Goal: Information Seeking & Learning: Learn about a topic

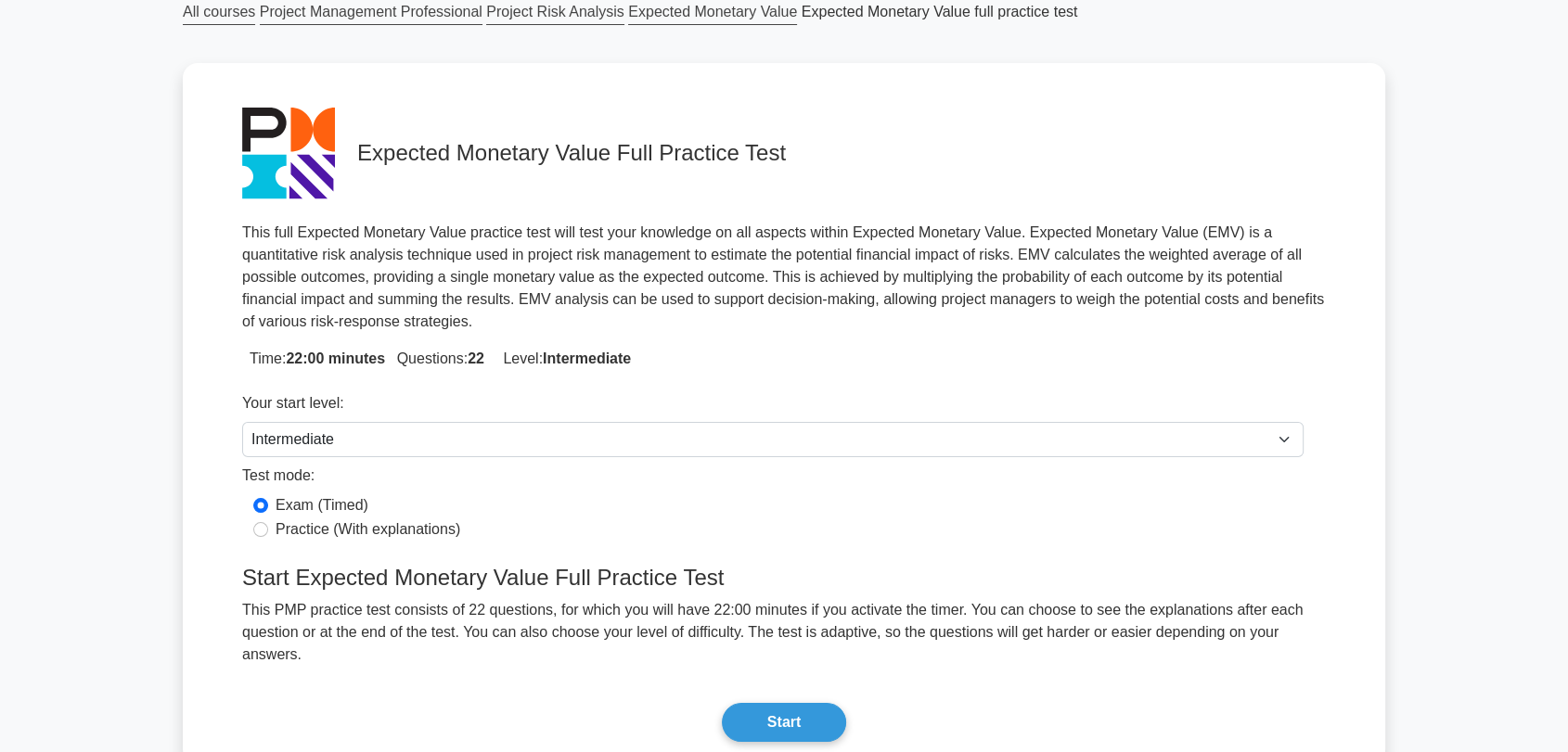
scroll to position [206, 0]
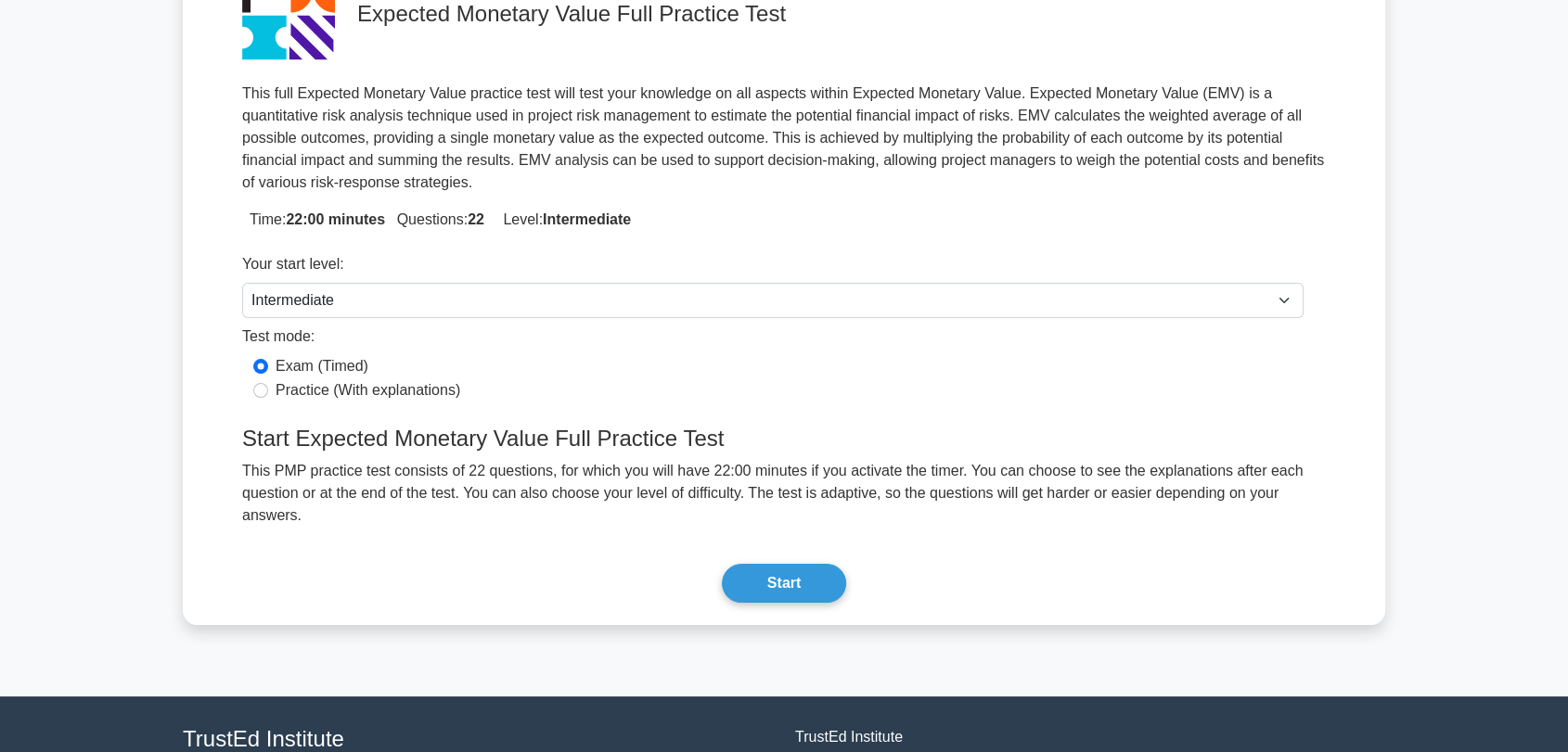
click at [277, 379] on label "Practice (With explanations)" at bounding box center [368, 389] width 184 height 22
click at [268, 383] on input "Practice (With explanations)" at bounding box center [260, 389] width 14 height 14
radio input "true"
click at [748, 564] on button "Start" at bounding box center [784, 583] width 125 height 39
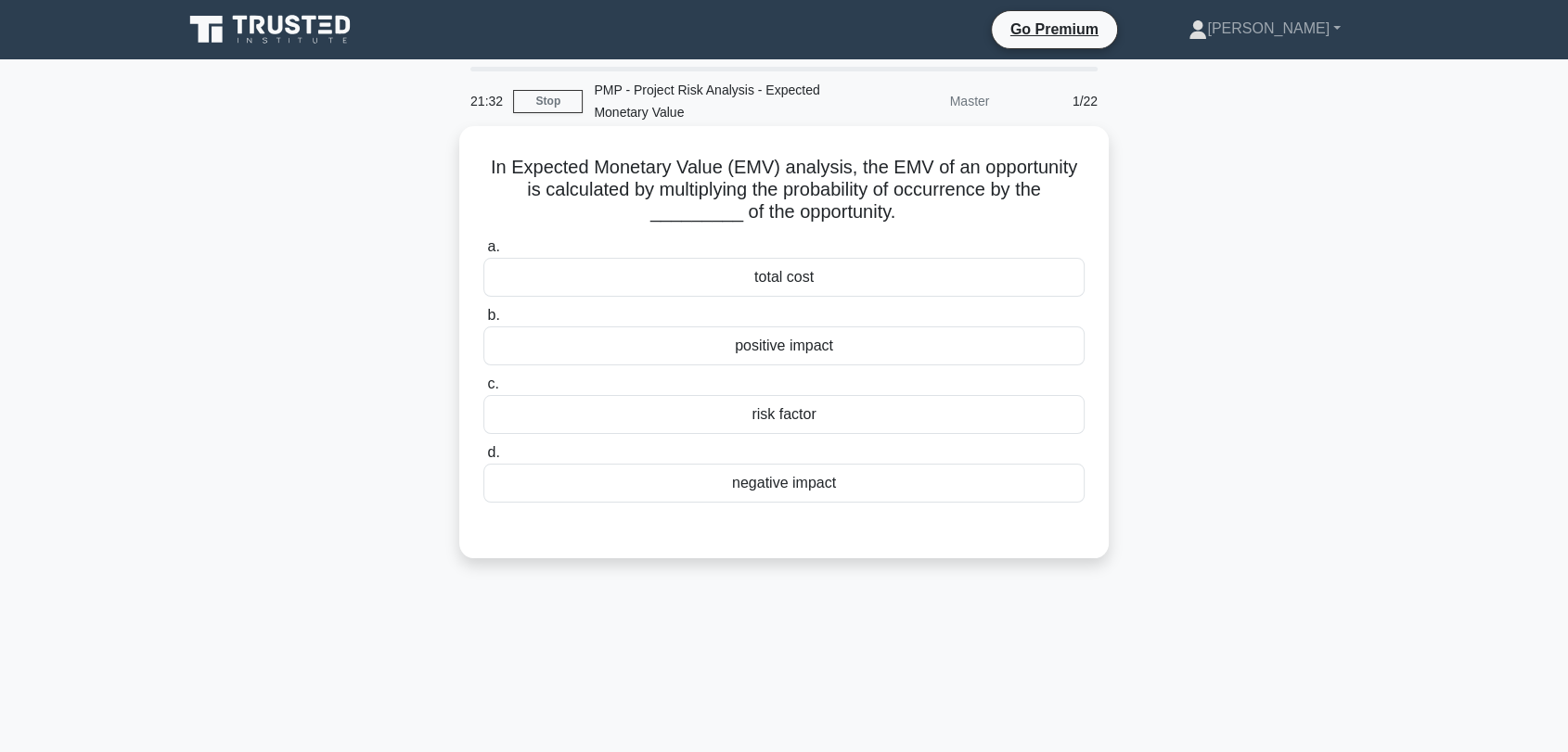
click at [757, 350] on div "positive impact" at bounding box center [784, 345] width 602 height 39
click at [484, 322] on input "b. positive impact" at bounding box center [484, 316] width 0 height 12
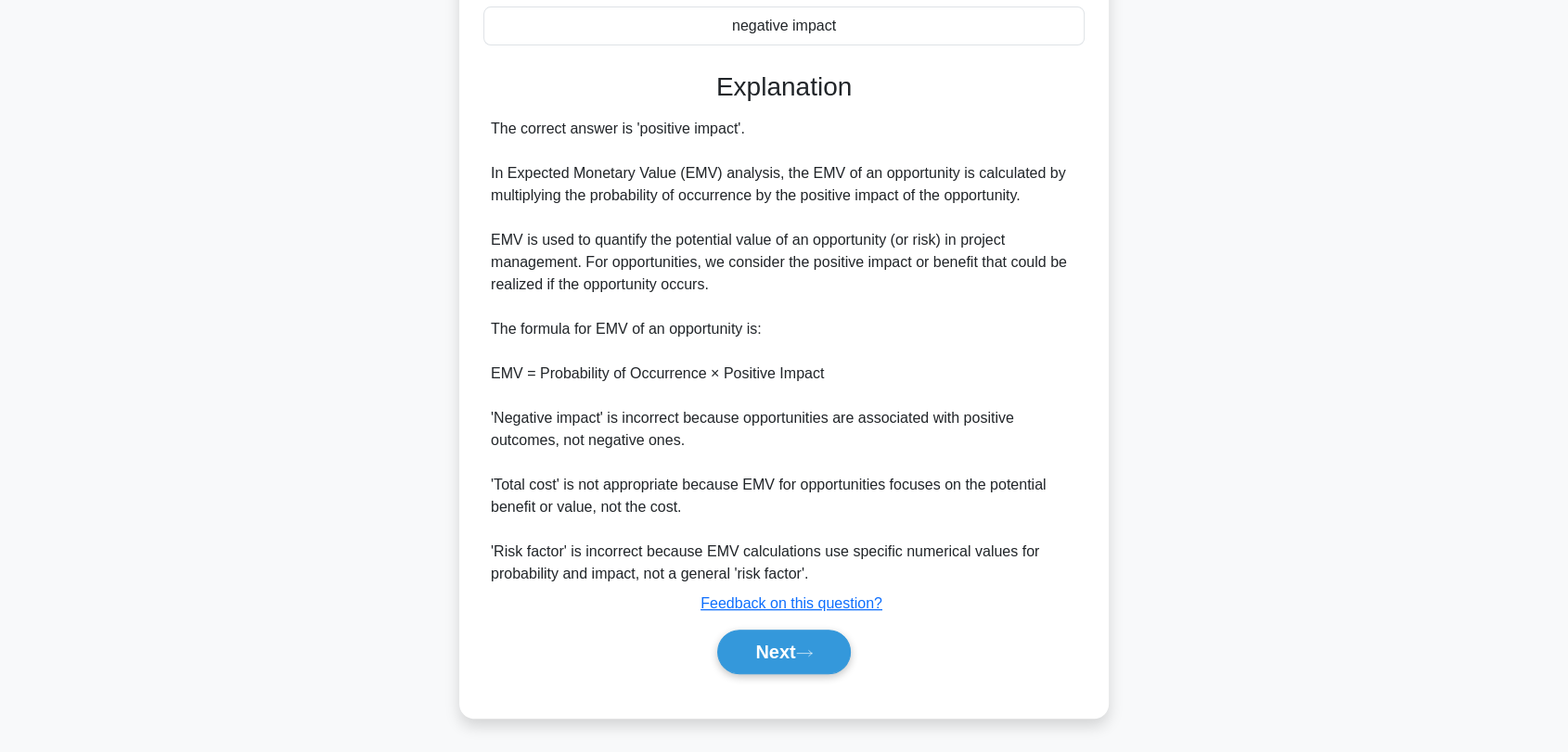
scroll to position [458, 0]
click at [776, 656] on button "Next" at bounding box center [783, 651] width 132 height 44
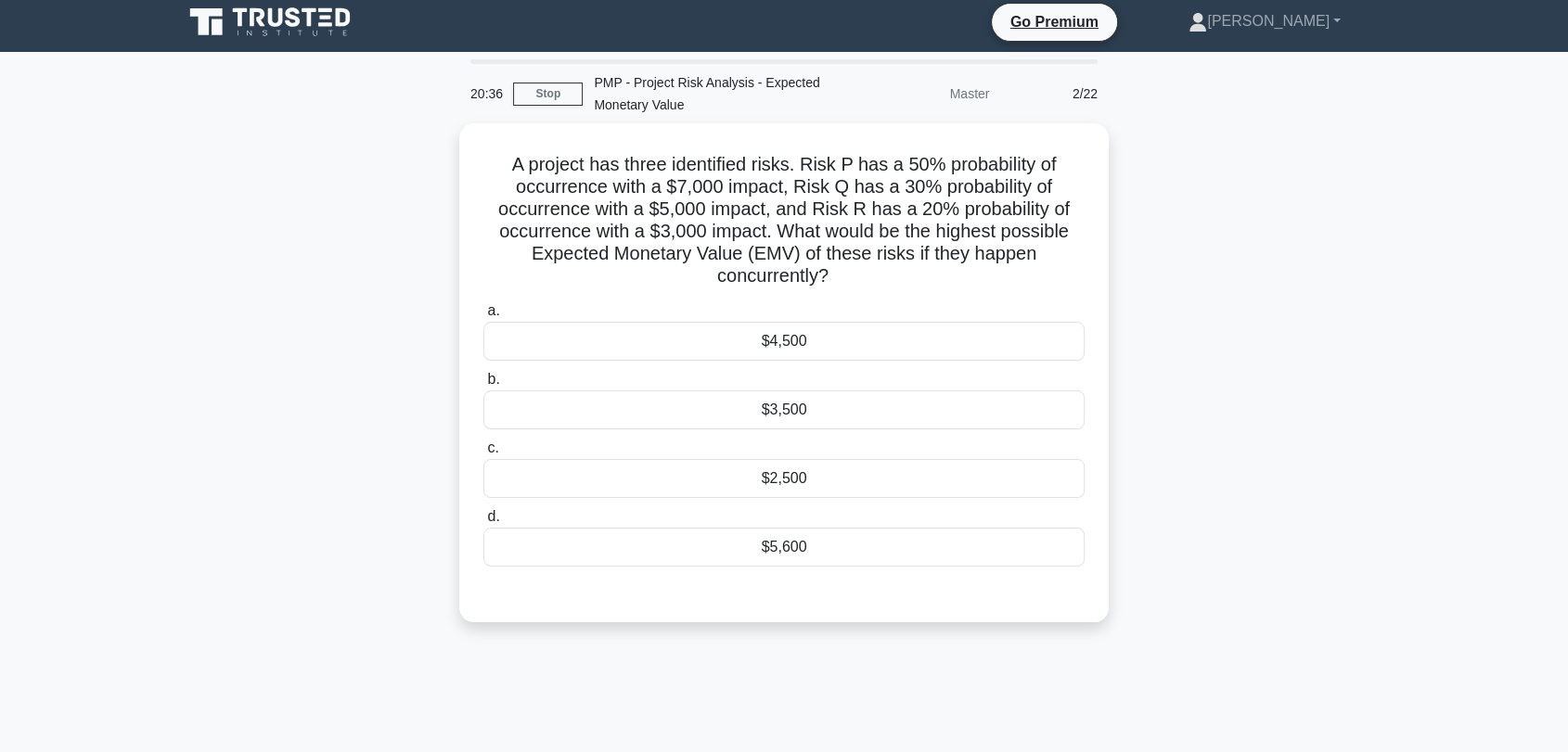
scroll to position [0, 0]
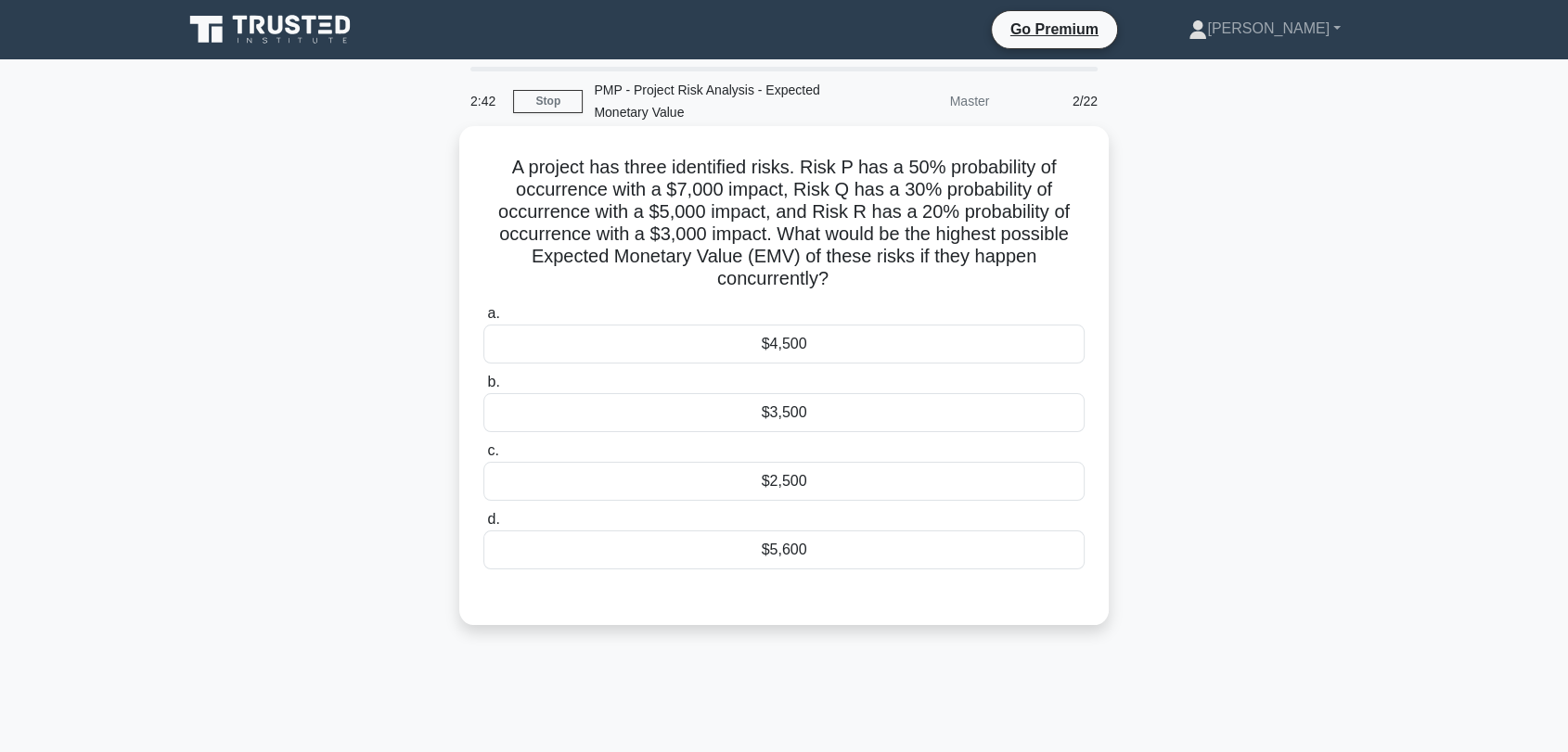
click at [874, 541] on div "$5,600" at bounding box center [784, 550] width 602 height 39
click at [484, 526] on input "d. $5,600" at bounding box center [484, 520] width 0 height 12
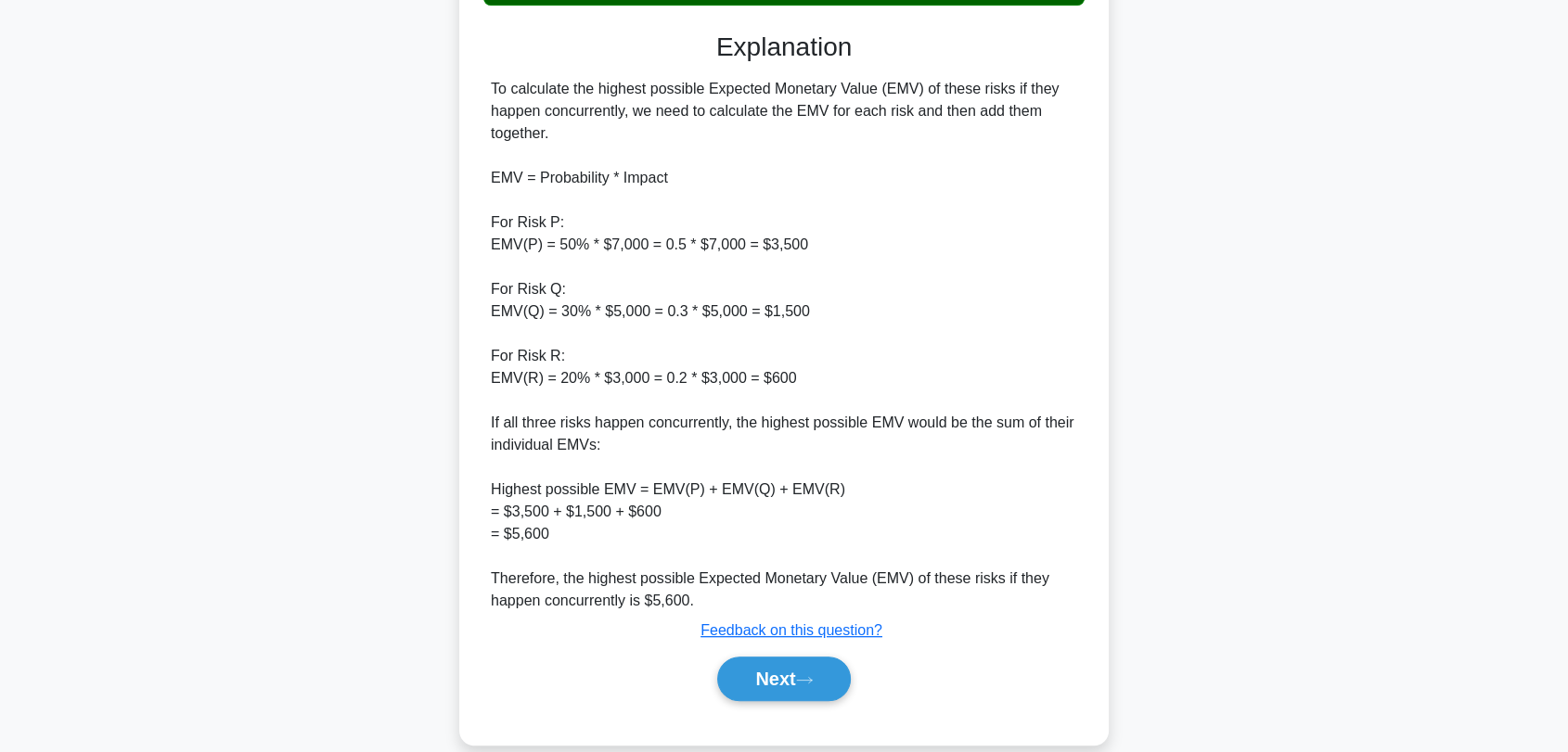
scroll to position [592, 0]
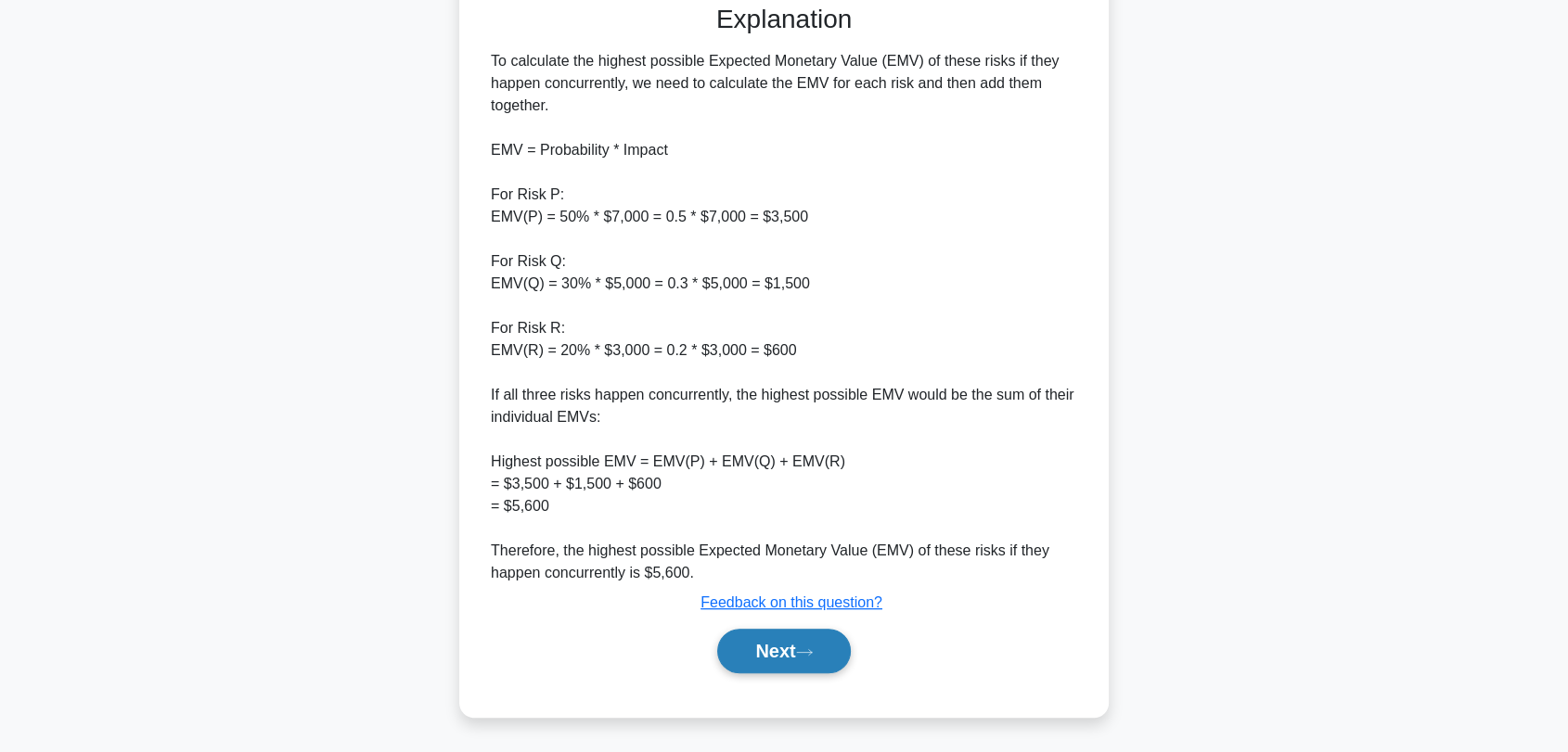
click at [779, 635] on button "Next" at bounding box center [783, 651] width 132 height 44
click at [769, 659] on button "Next" at bounding box center [783, 651] width 132 height 44
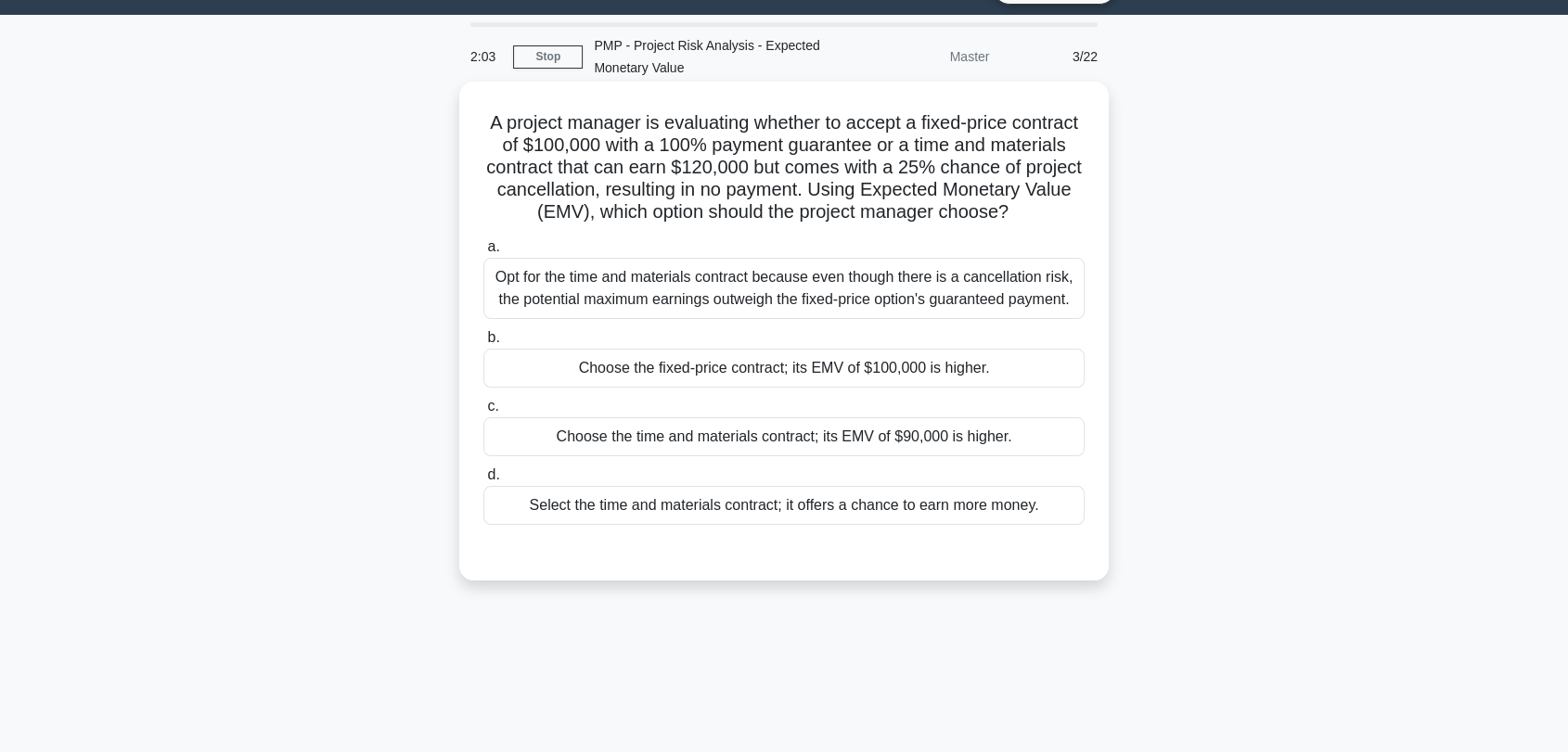
scroll to position [0, 0]
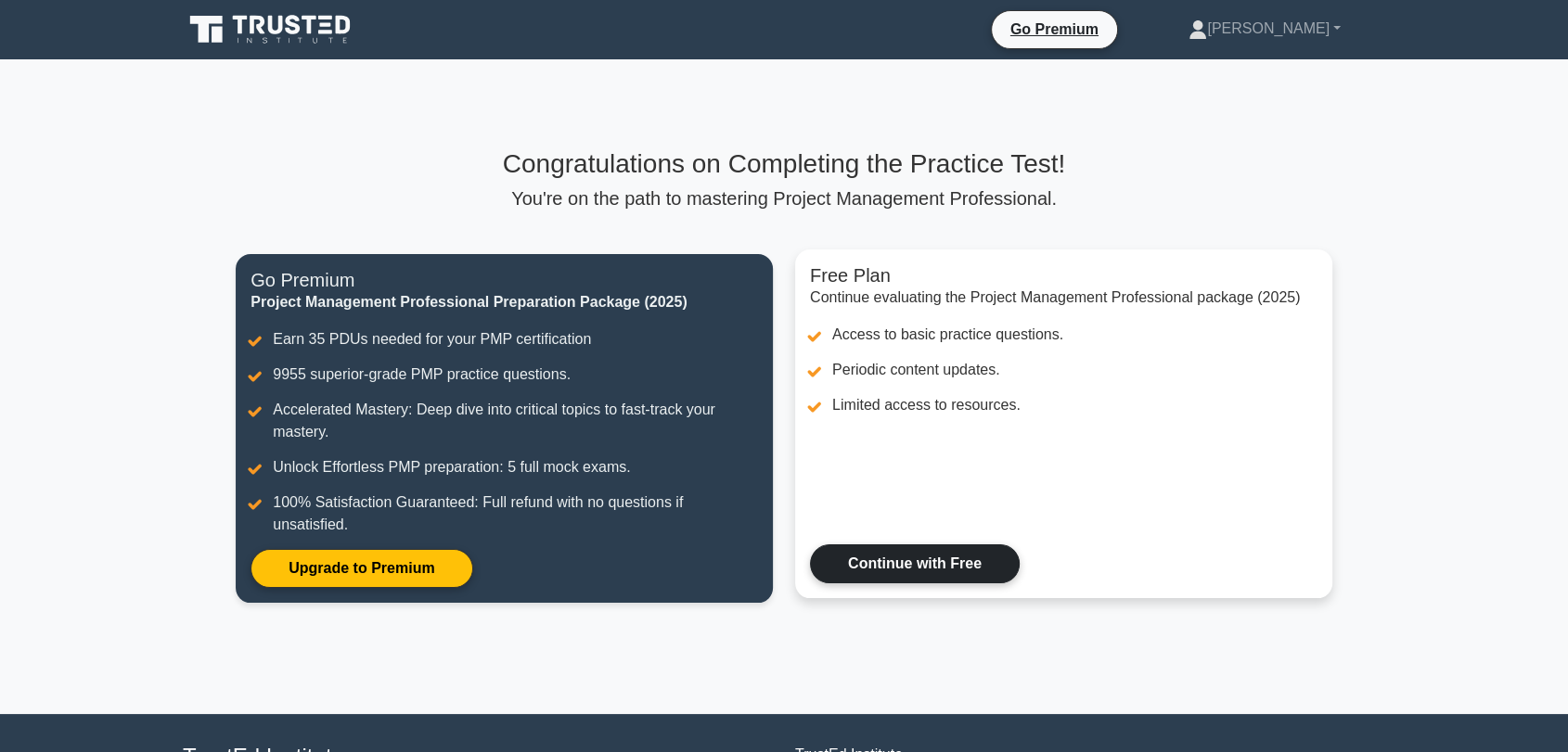
click at [906, 557] on link "Continue with Free" at bounding box center [915, 564] width 210 height 39
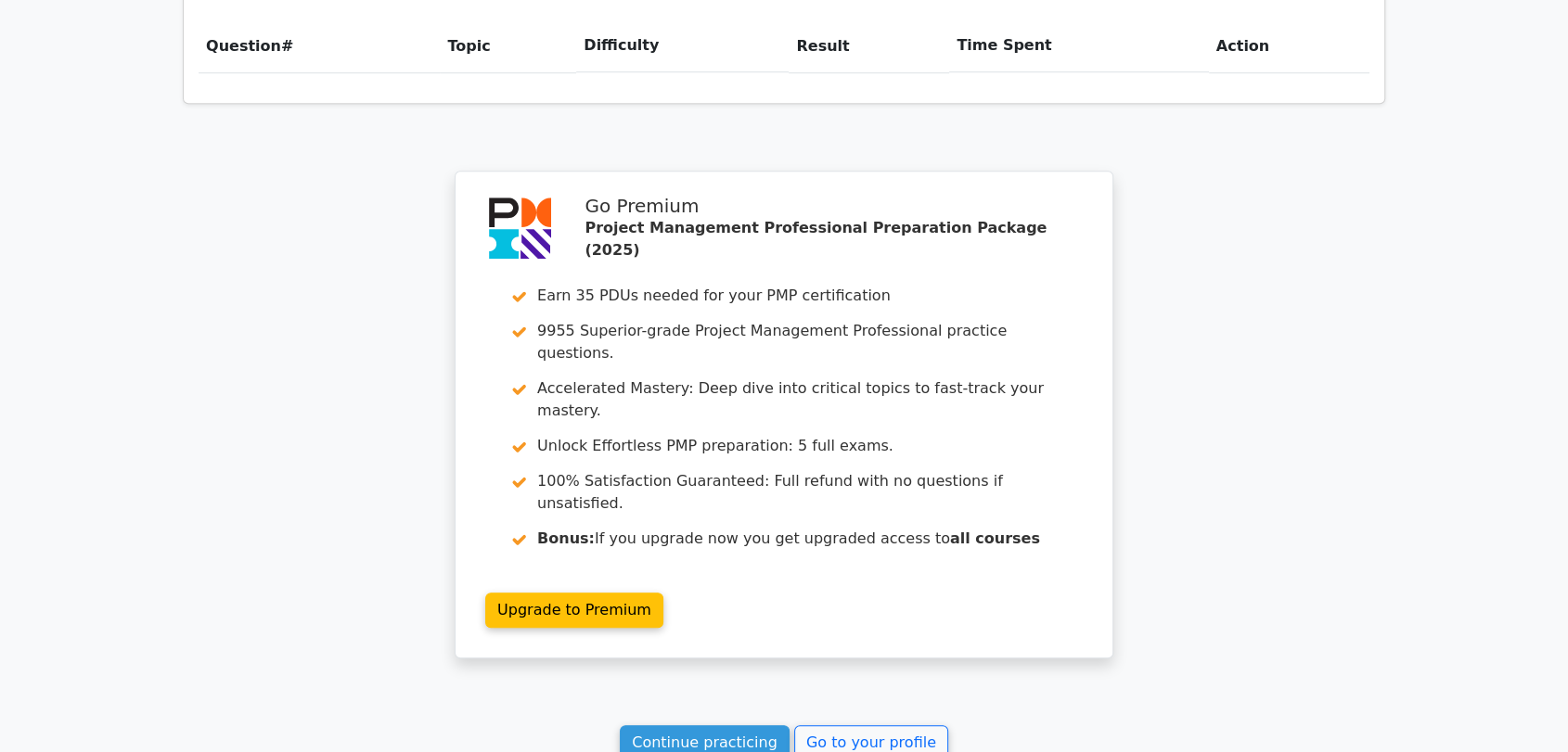
scroll to position [1443, 0]
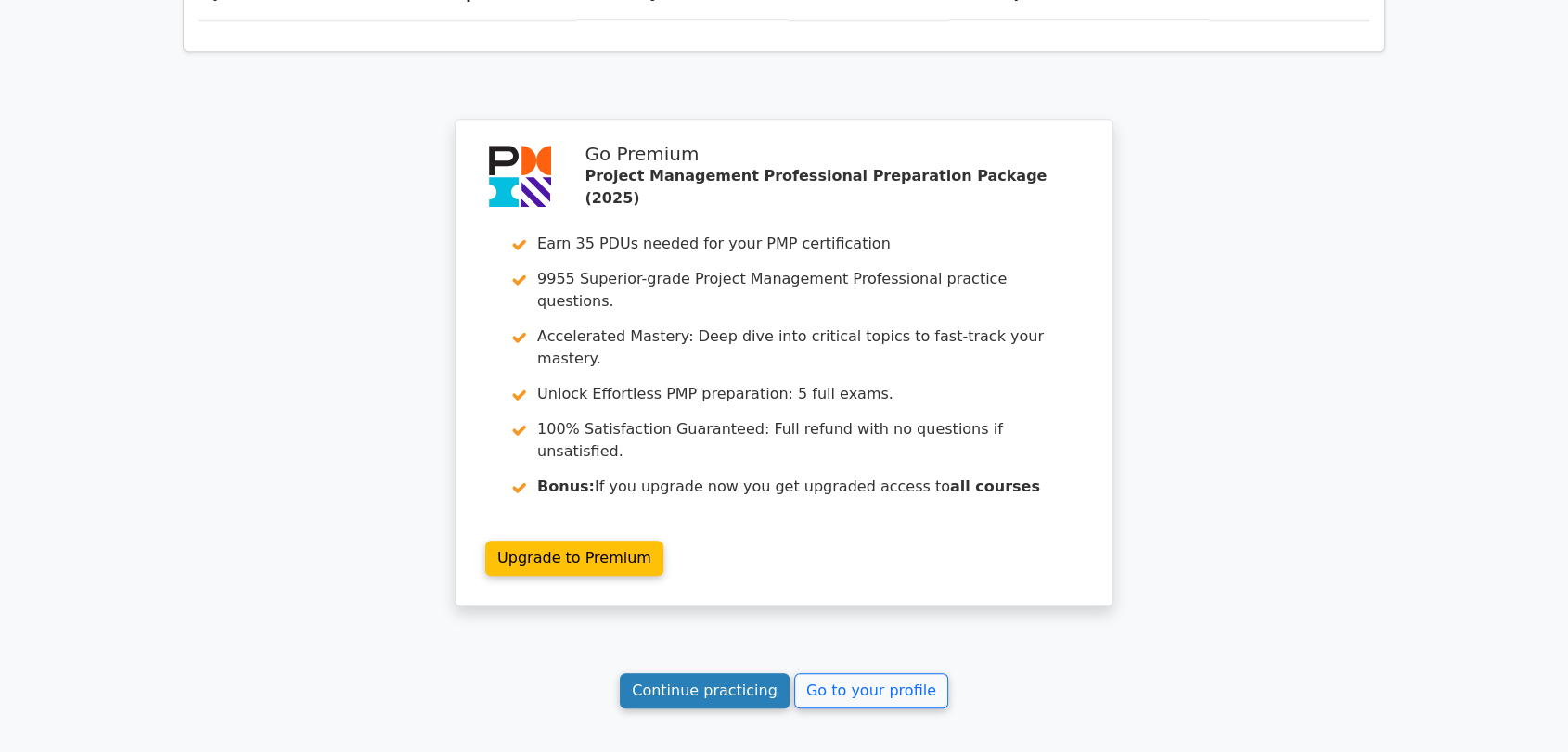
click at [701, 673] on link "Continue practicing" at bounding box center [704, 691] width 170 height 35
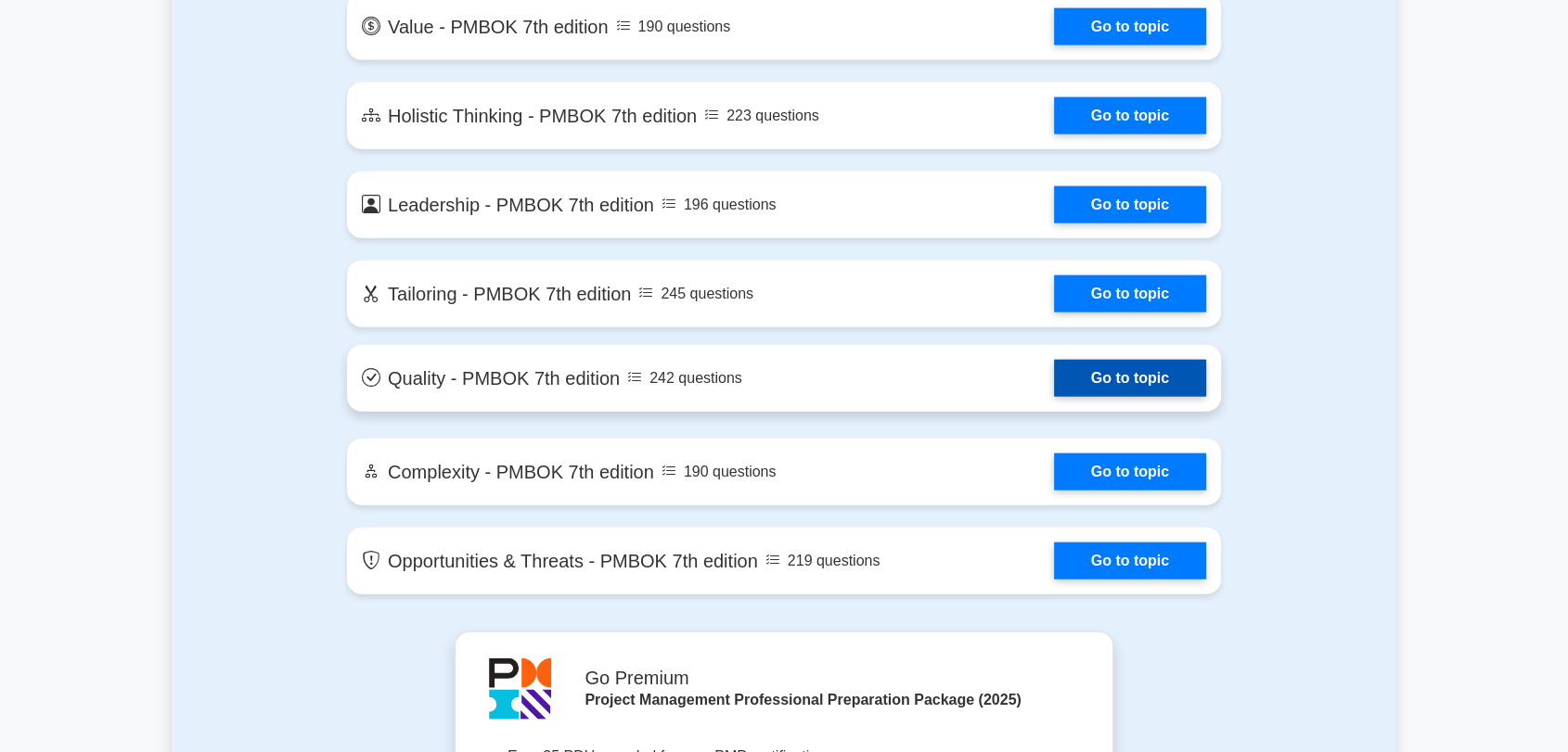
scroll to position [4533, 0]
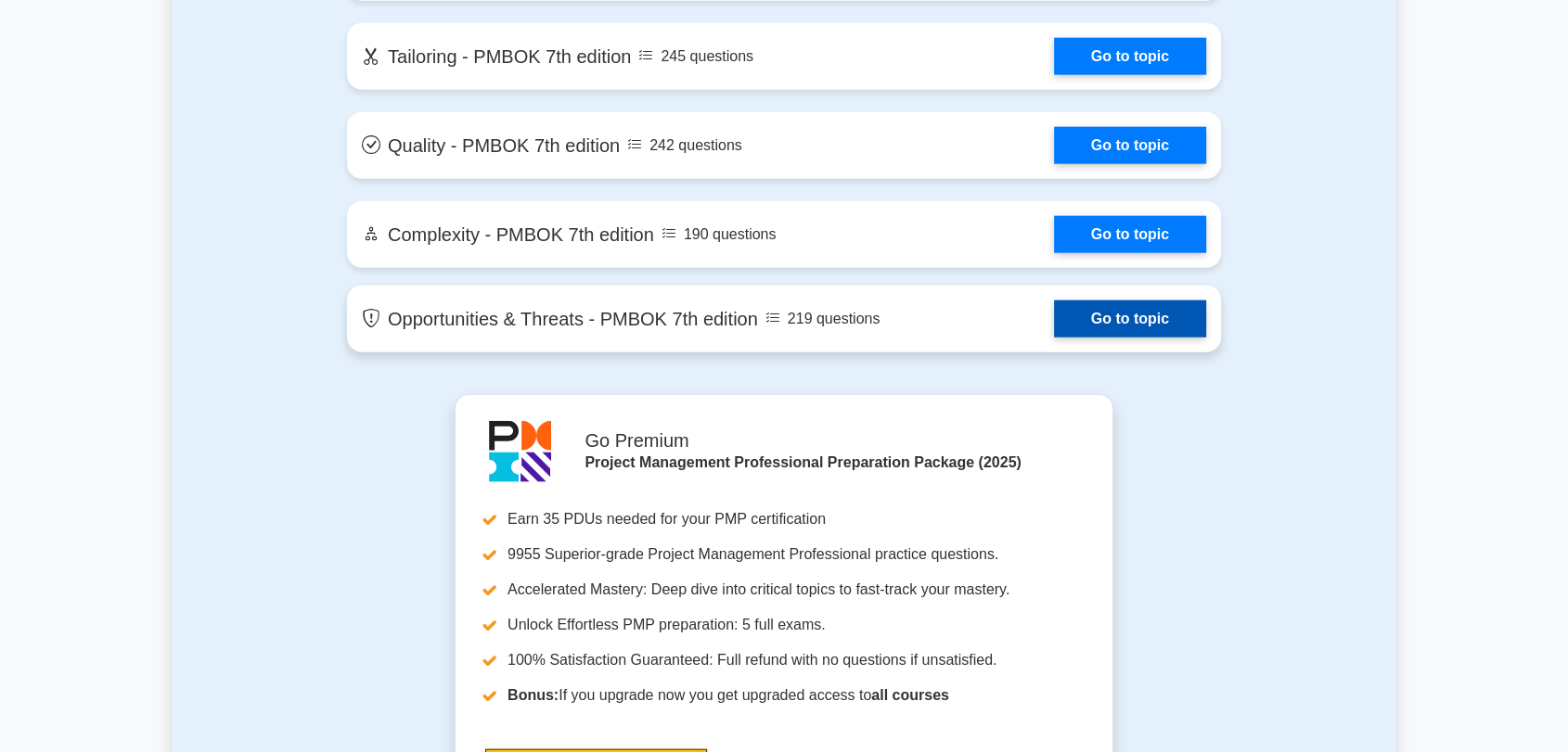
click at [1101, 314] on link "Go to topic" at bounding box center [1129, 318] width 153 height 37
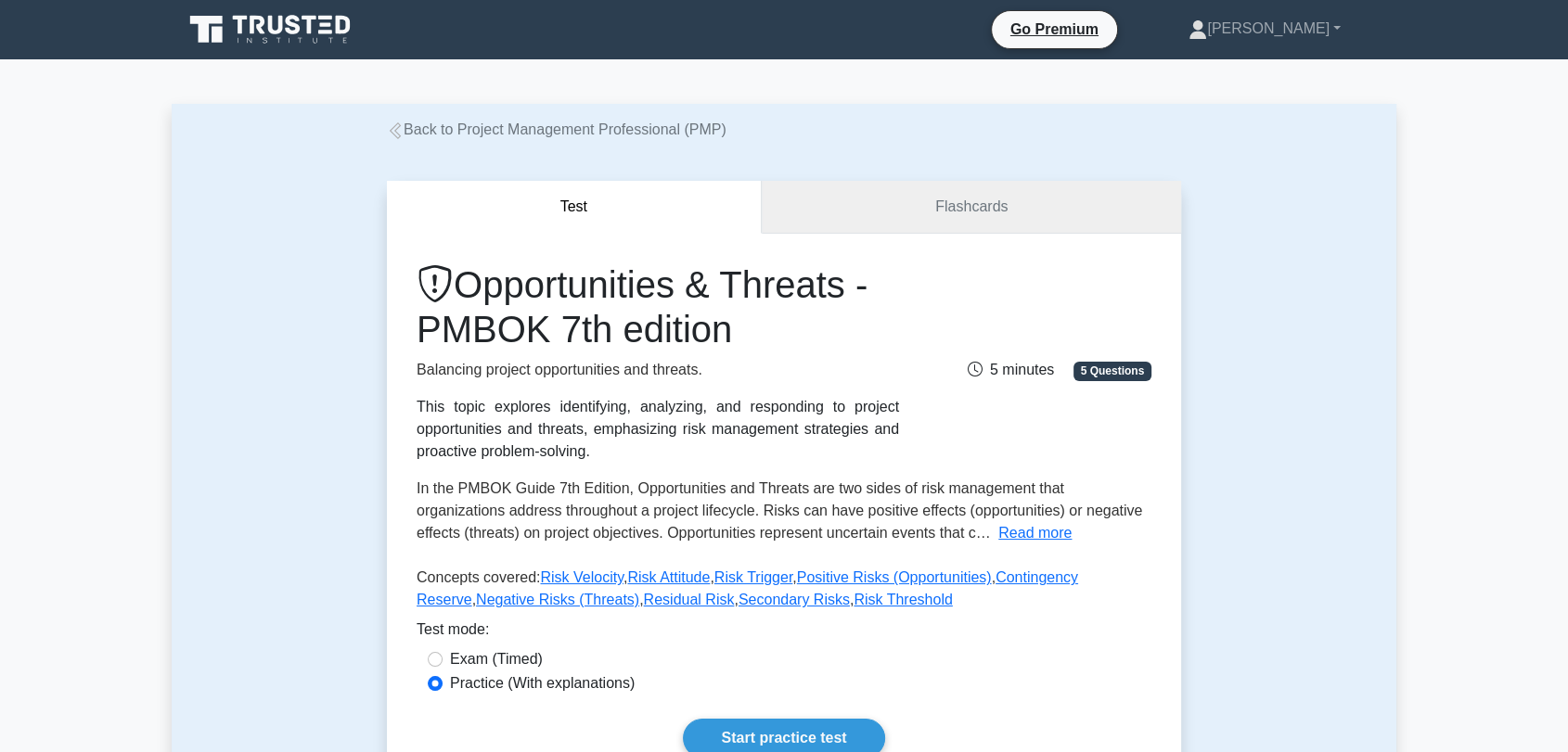
click at [945, 197] on link "Flashcards" at bounding box center [971, 207] width 419 height 53
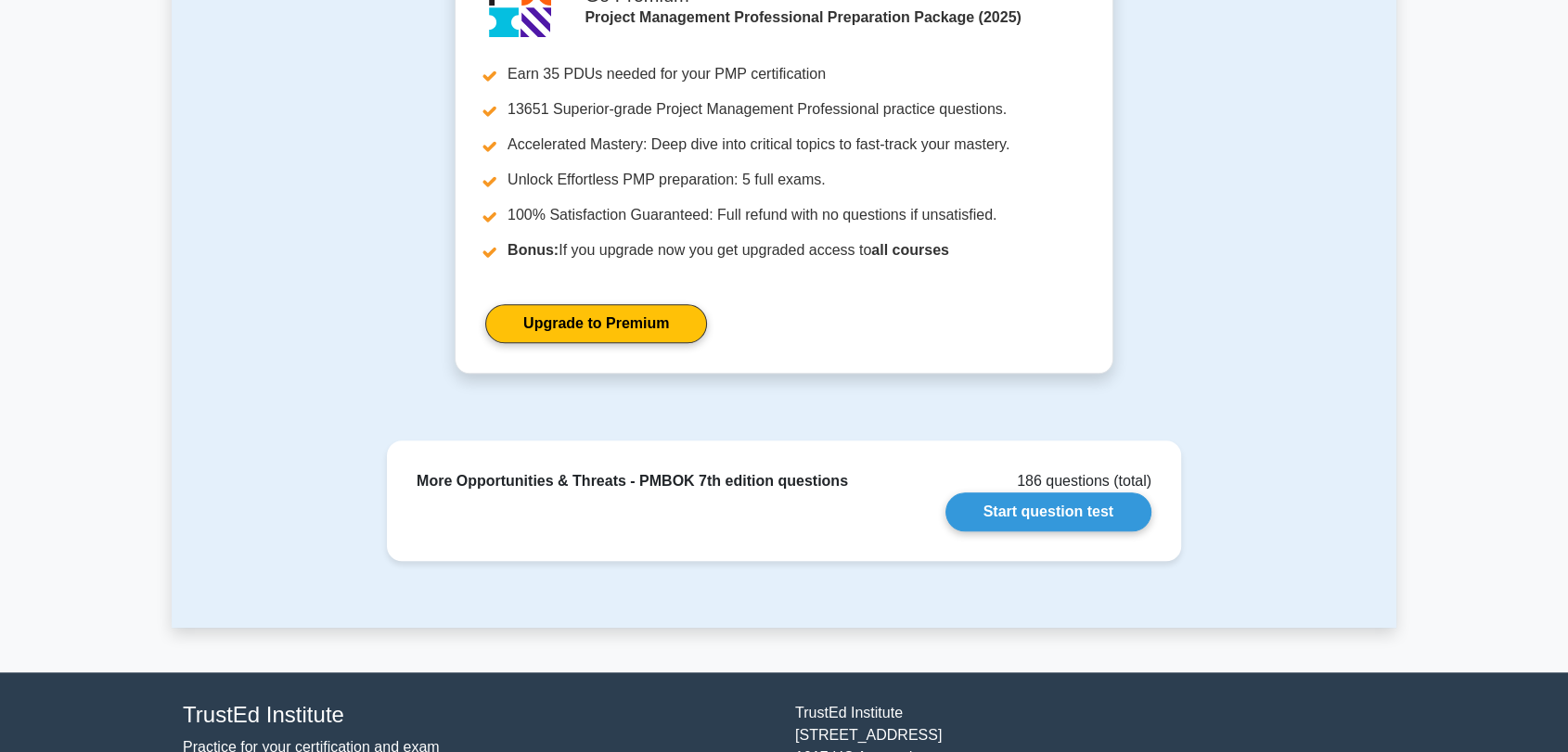
scroll to position [1545, 0]
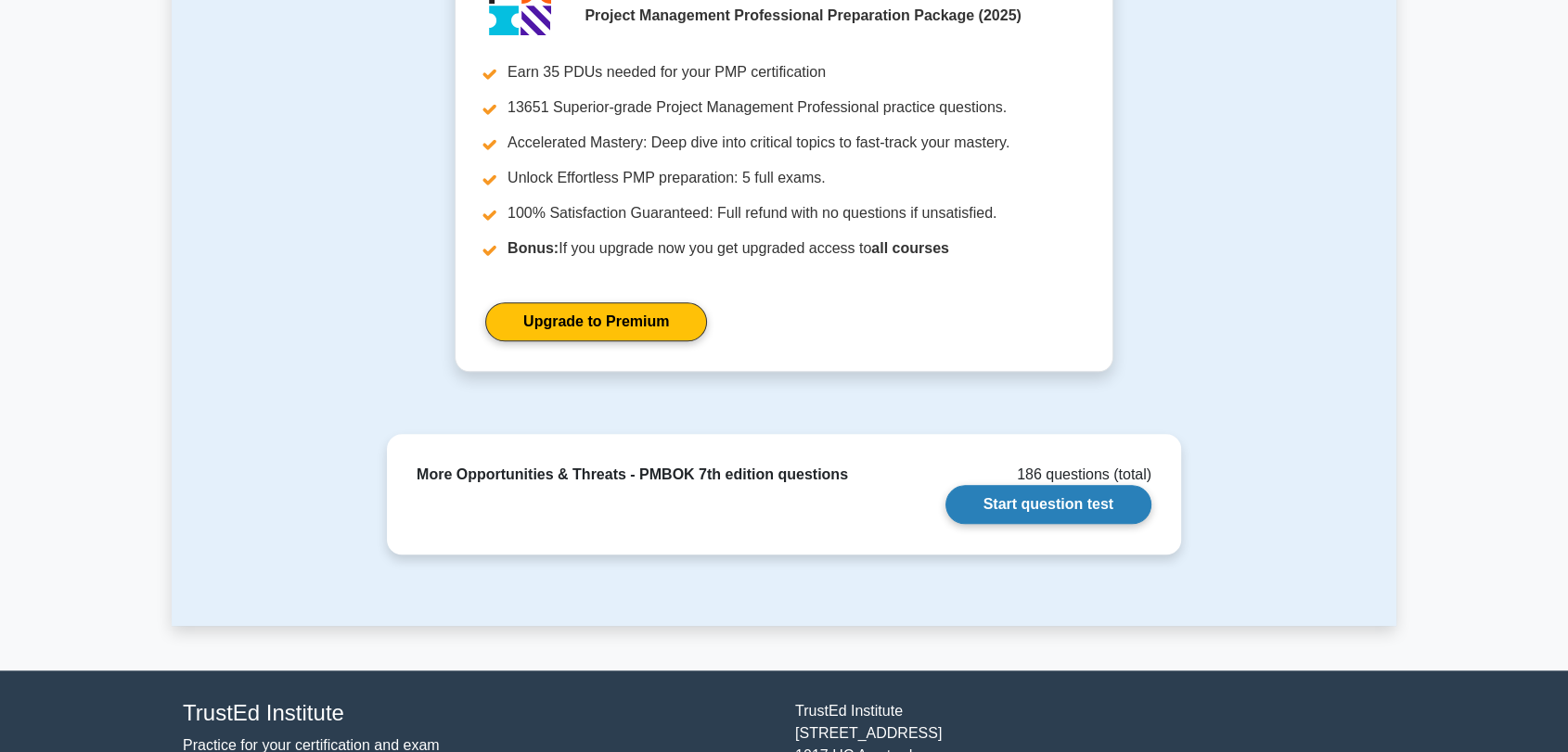
click at [1054, 499] on link "Start question test" at bounding box center [1048, 505] width 206 height 39
